Goal: Task Accomplishment & Management: Manage account settings

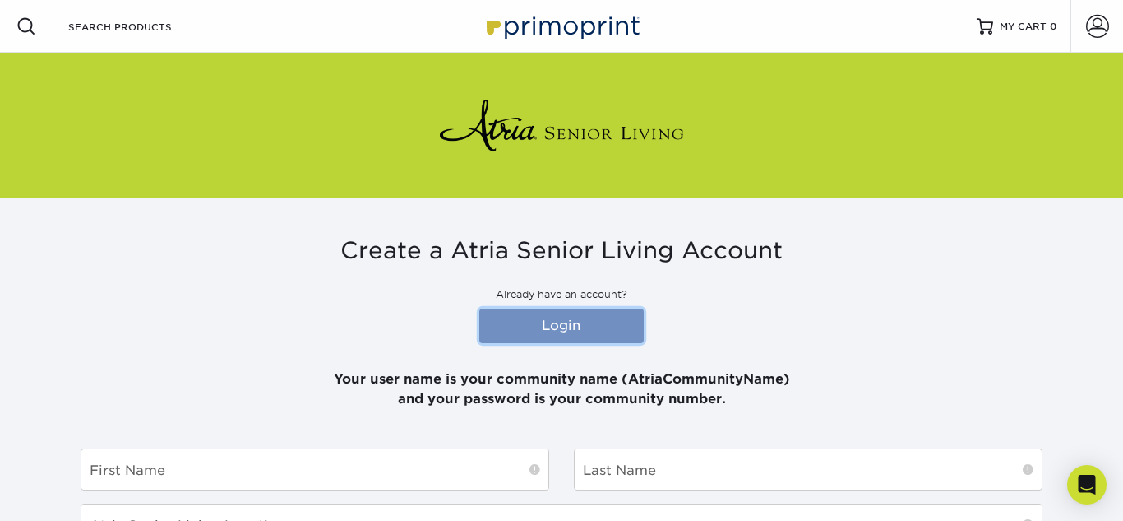
click at [565, 316] on link "Login" at bounding box center [561, 325] width 164 height 35
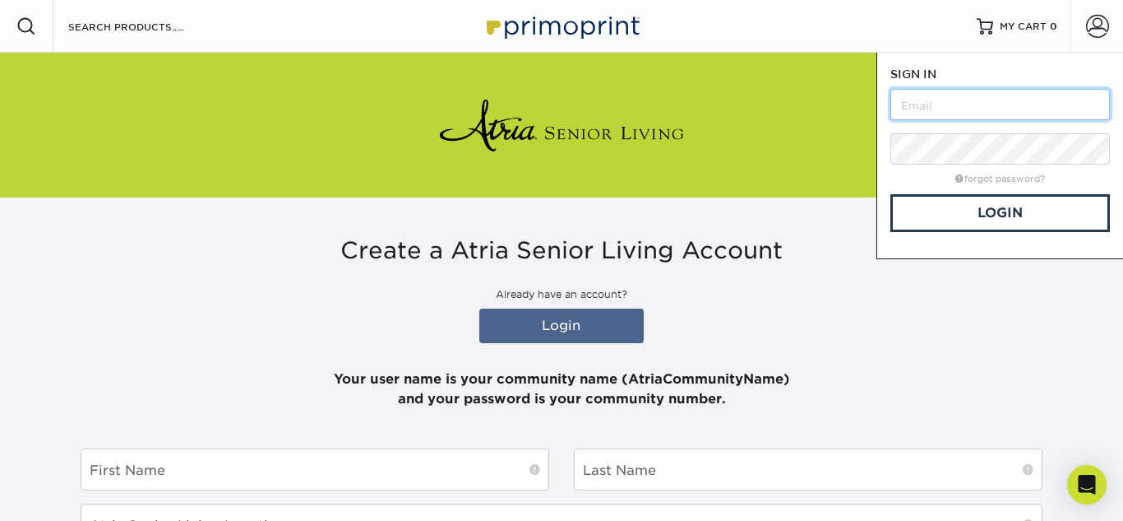
click at [963, 92] on input "text" at bounding box center [1001, 104] width 220 height 31
click at [940, 111] on input "text" at bounding box center [1001, 104] width 220 height 31
type input "devin"
type input "[EMAIL_ADDRESS][PERSON_NAME][DOMAIN_NAME]"
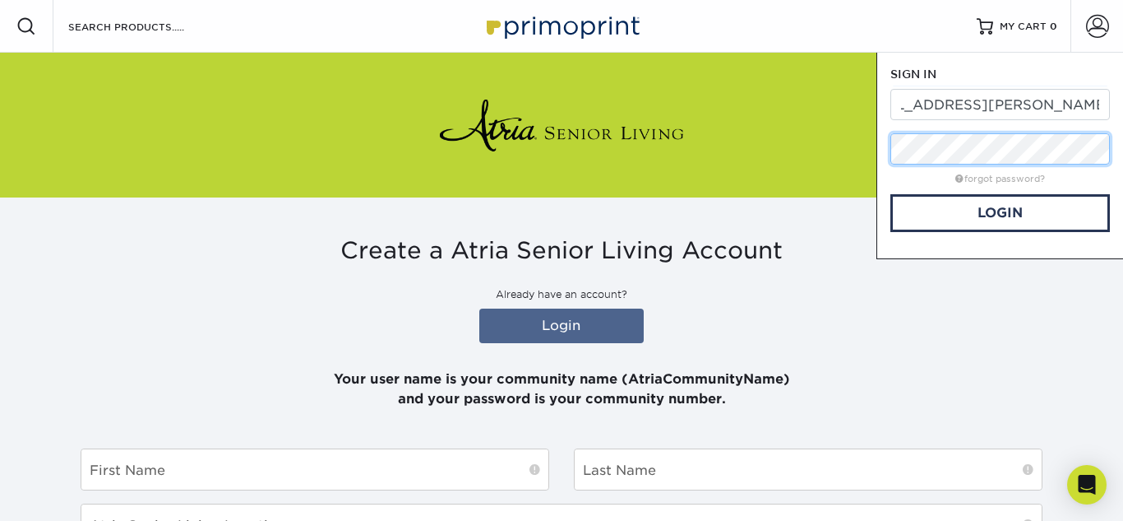
scroll to position [0, 0]
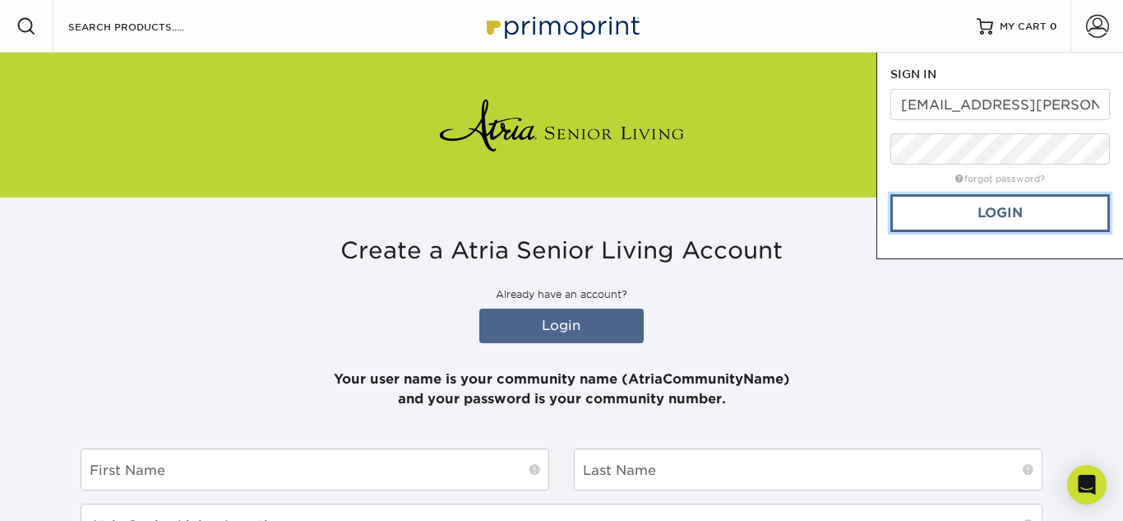
click at [974, 225] on link "Login" at bounding box center [1001, 213] width 220 height 38
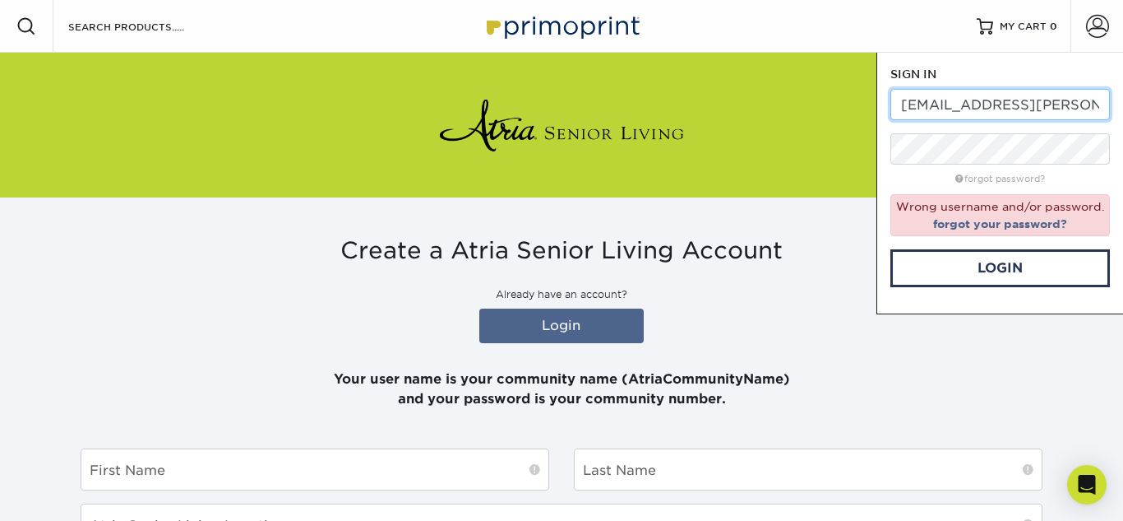
scroll to position [0, 48]
drag, startPoint x: 1021, startPoint y: 106, endPoint x: 1123, endPoint y: 104, distance: 102.0
click at [1123, 104] on div "SIGN IN CREATE AN ACCOUNT [EMAIL_ADDRESS][PERSON_NAME][DOMAIN_NAME] forgot pass…" at bounding box center [1000, 184] width 247 height 262
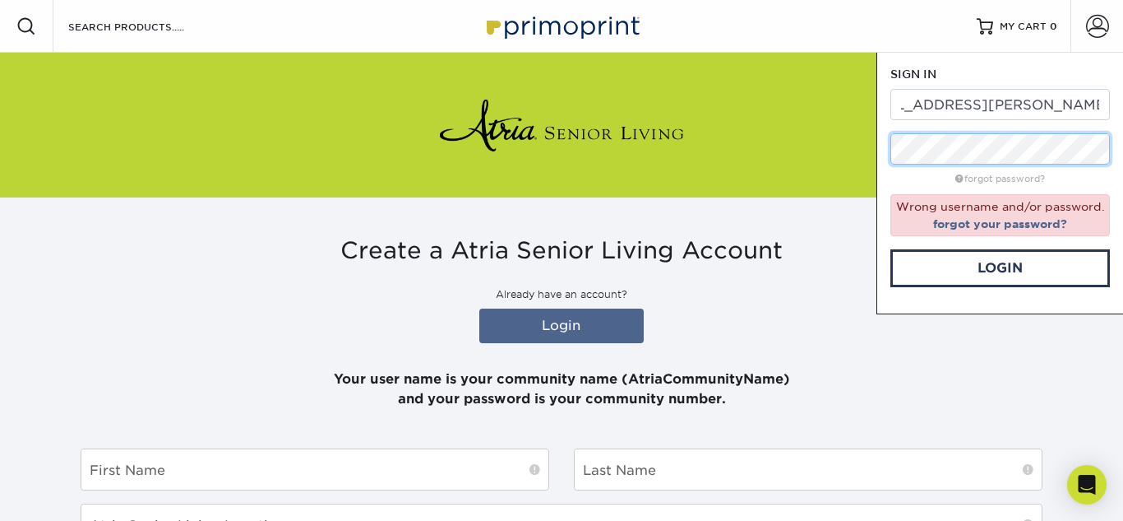
scroll to position [0, 0]
click at [762, 114] on div "Resources Menu Search Products Account SIGN IN CREATE AN ACCOUNT [EMAIL_ADDRESS…" at bounding box center [561, 525] width 1123 height 1050
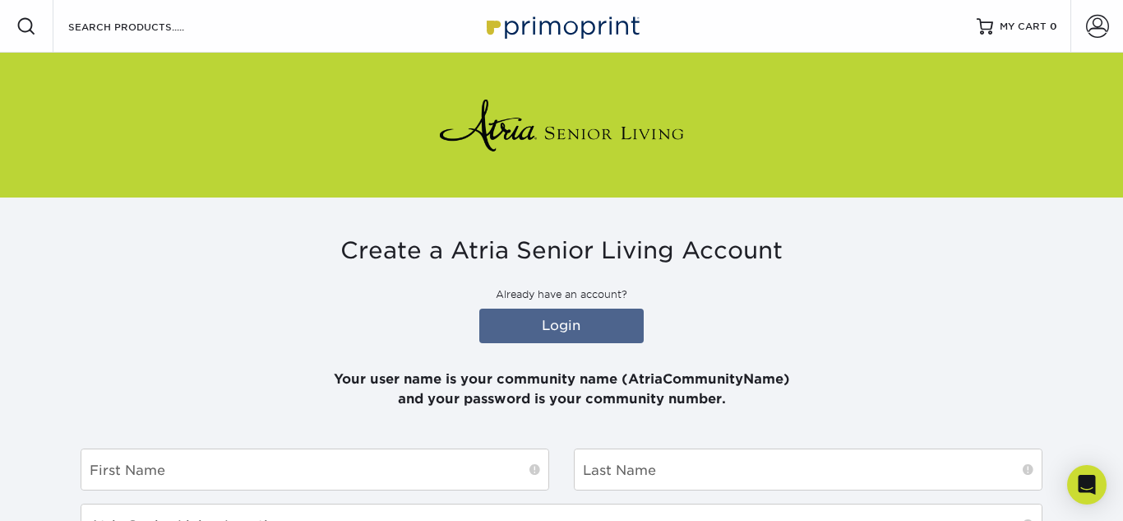
type input "[EMAIL_ADDRESS][PERSON_NAME][DOMAIN_NAME]"
click at [600, 317] on link "Login" at bounding box center [561, 325] width 164 height 35
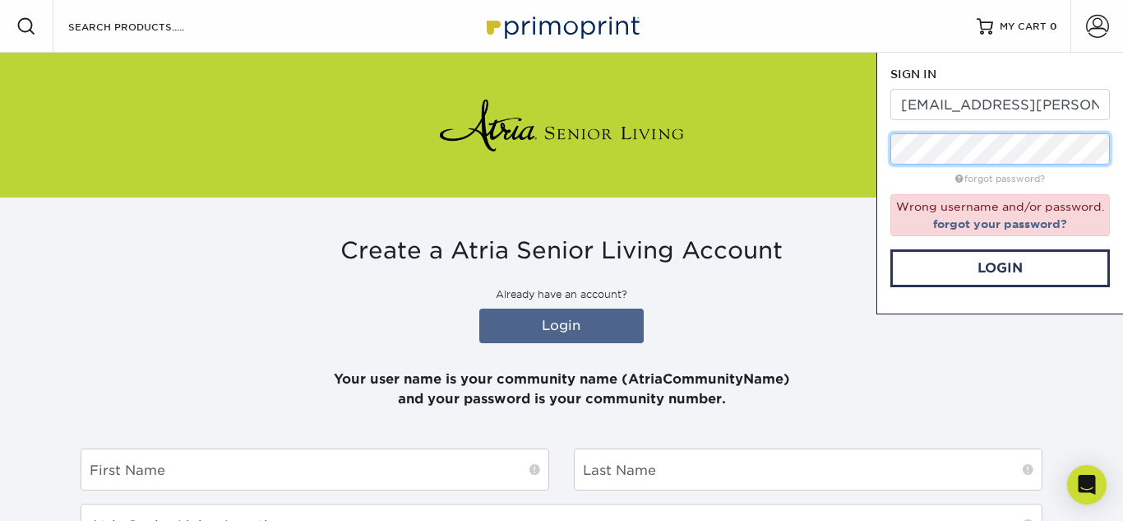
click at [842, 143] on div "Resources Menu Search Products Account SIGN IN CREATE AN ACCOUNT [EMAIL_ADDRESS…" at bounding box center [561, 525] width 1123 height 1050
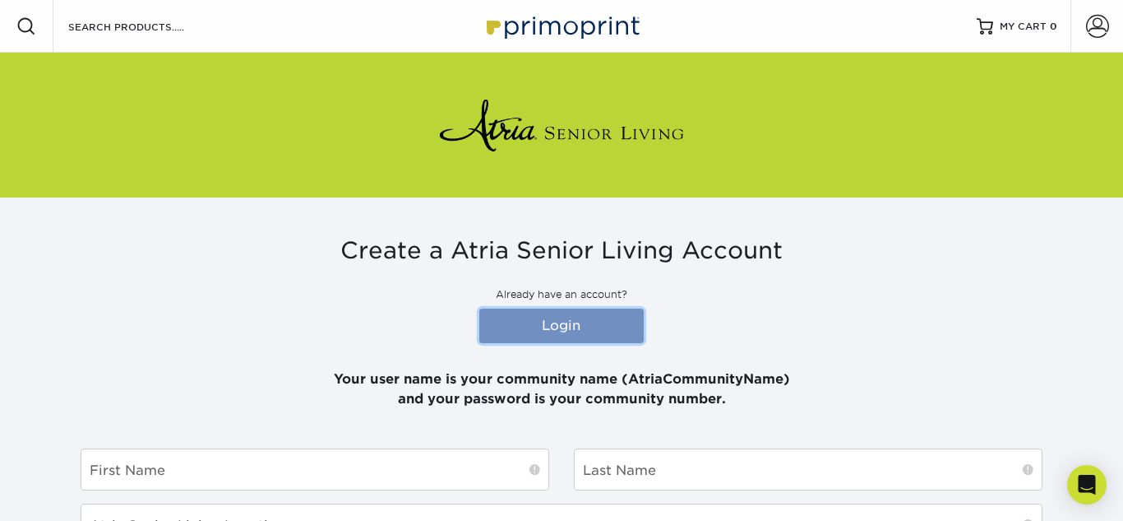
click at [602, 319] on link "Login" at bounding box center [561, 325] width 164 height 35
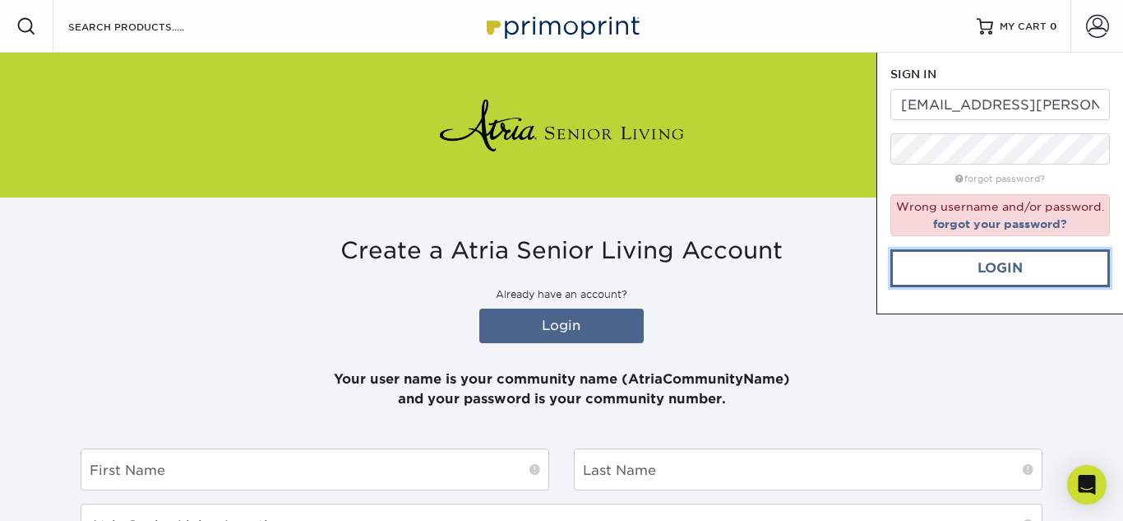
click at [1027, 275] on link "Login" at bounding box center [1001, 268] width 220 height 38
